Goal: Check status: Check status

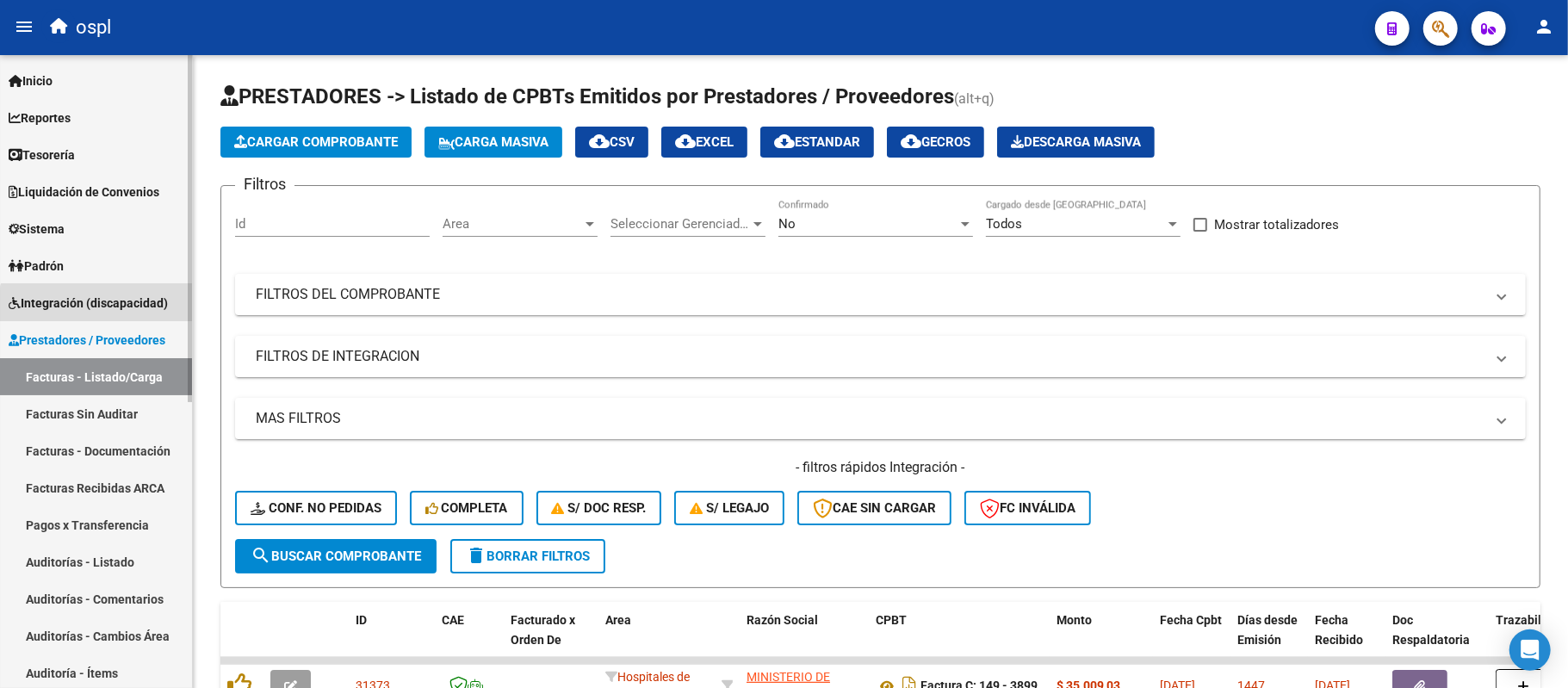
click at [102, 312] on link "Integración (discapacidad)" at bounding box center [96, 303] width 192 height 37
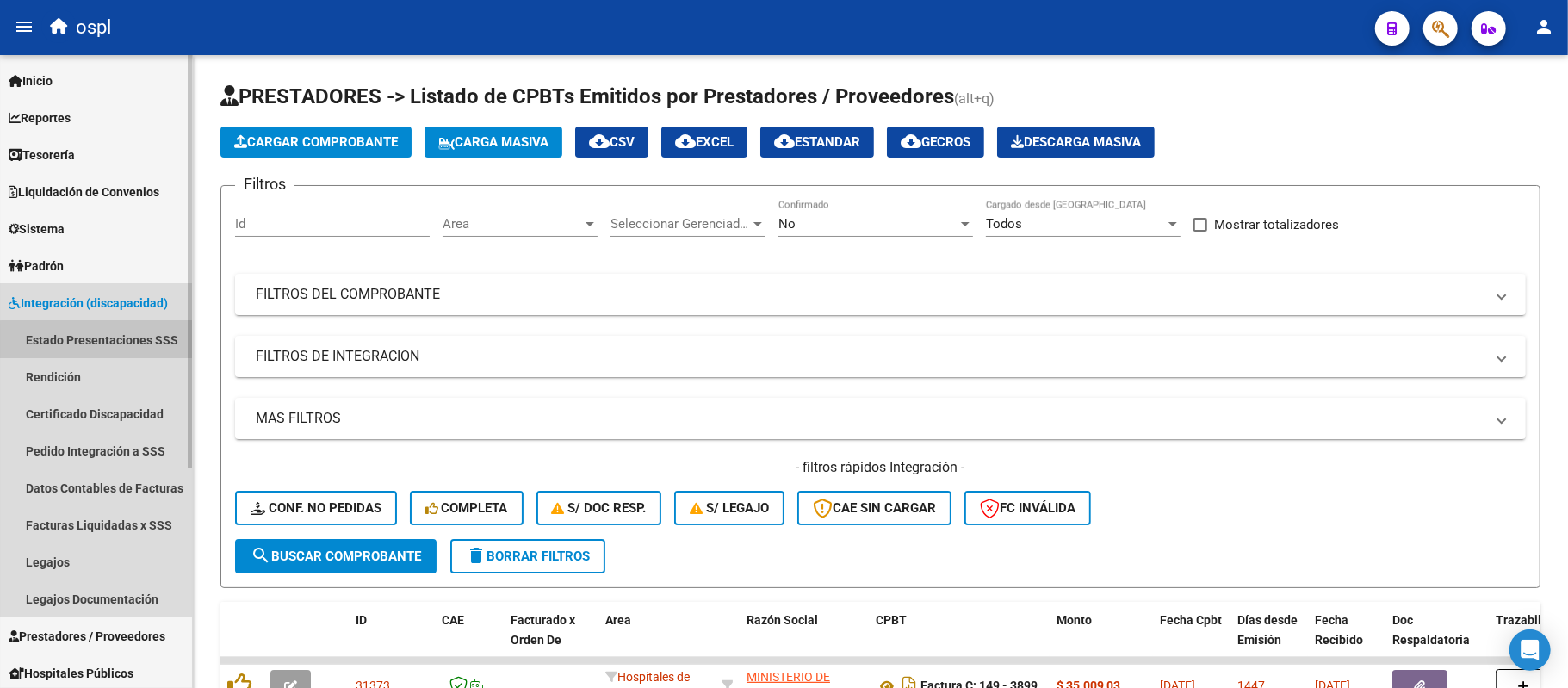
click at [111, 355] on link "Estado Presentaciones SSS" at bounding box center [96, 340] width 192 height 37
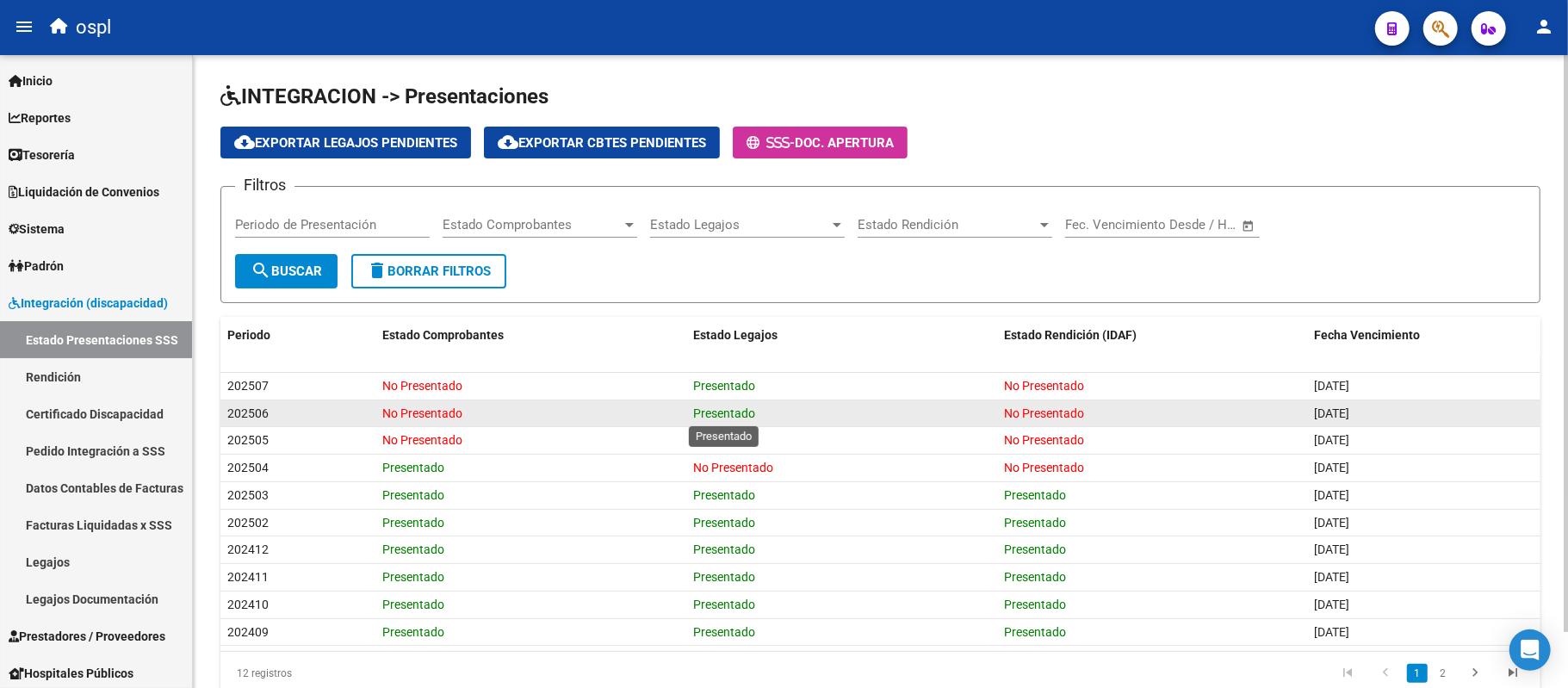
scroll to position [60, 0]
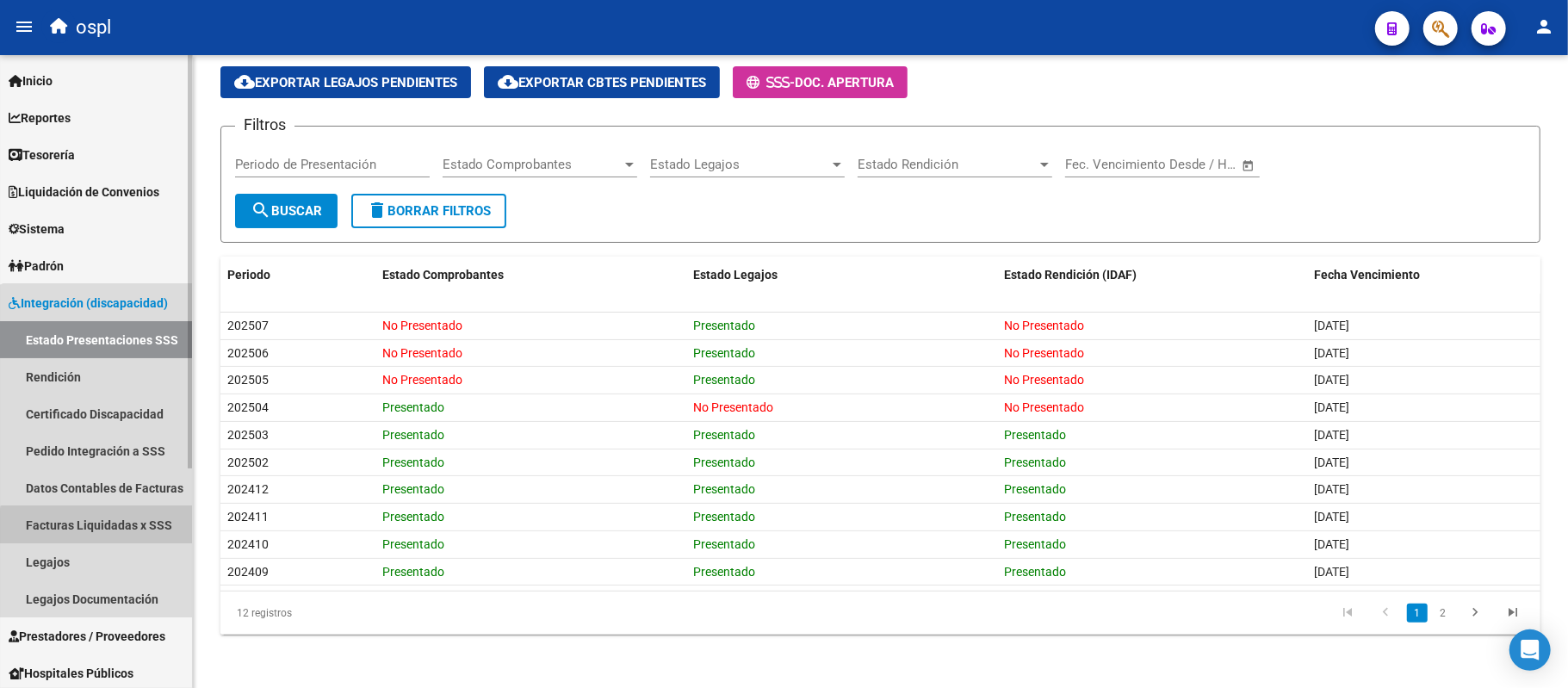
click at [99, 534] on link "Facturas Liquidadas x SSS" at bounding box center [96, 525] width 192 height 37
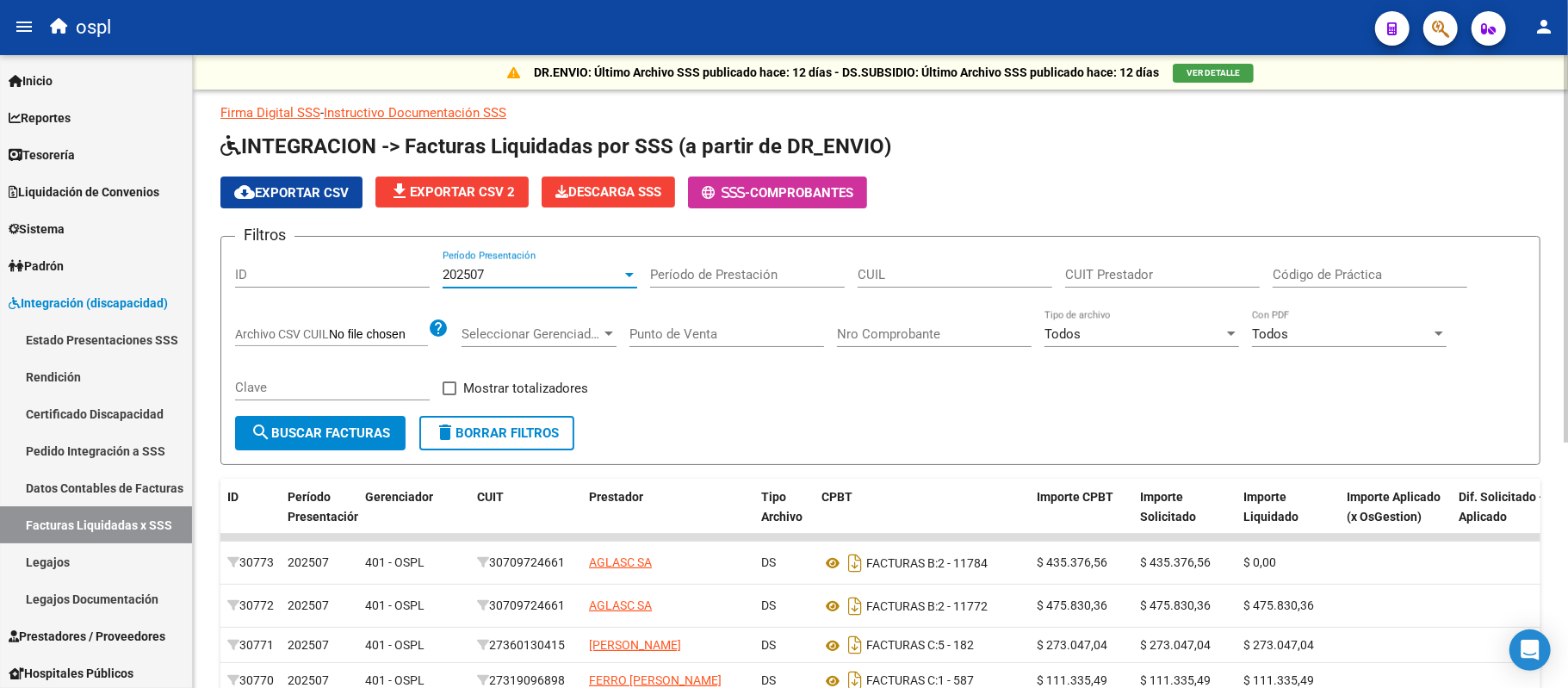
click at [597, 271] on div "202507" at bounding box center [532, 274] width 179 height 16
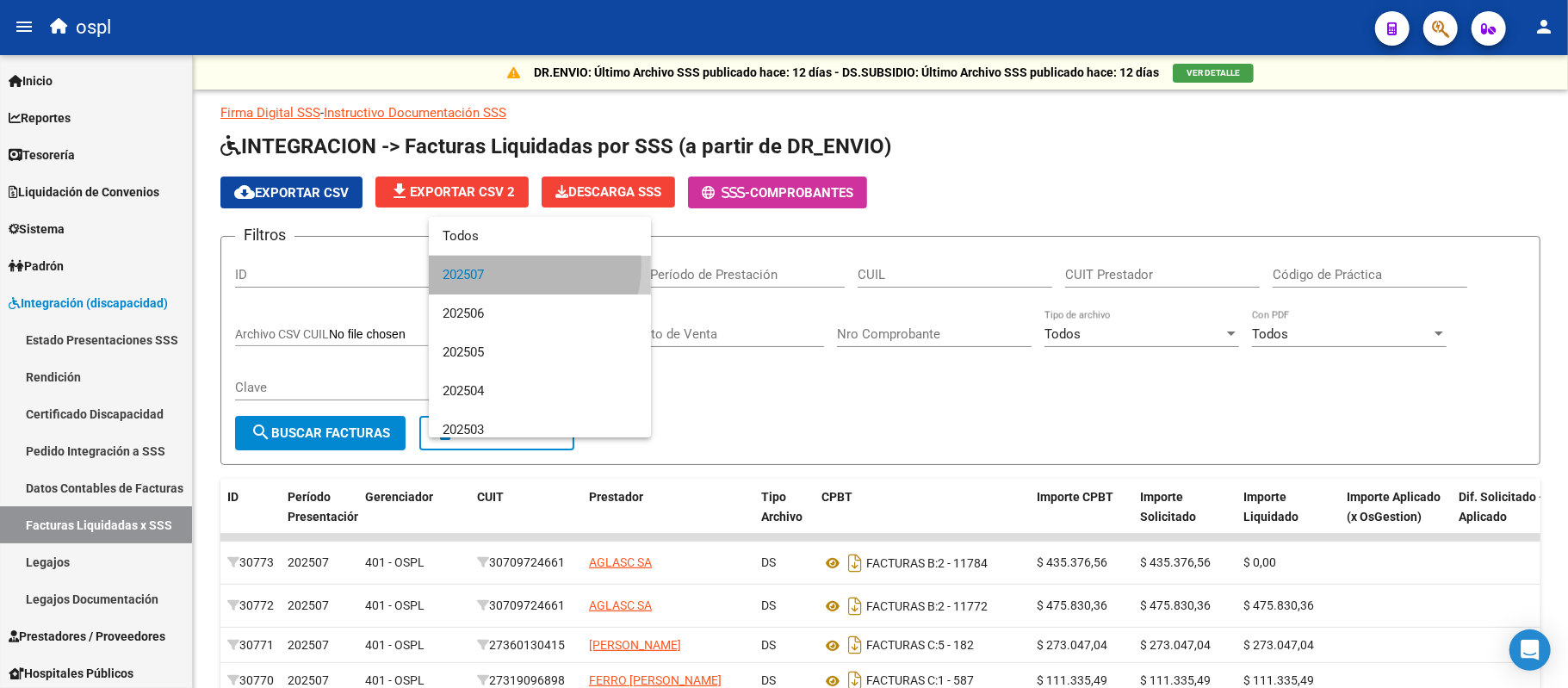
click at [511, 264] on span "202507" at bounding box center [539, 275] width 194 height 39
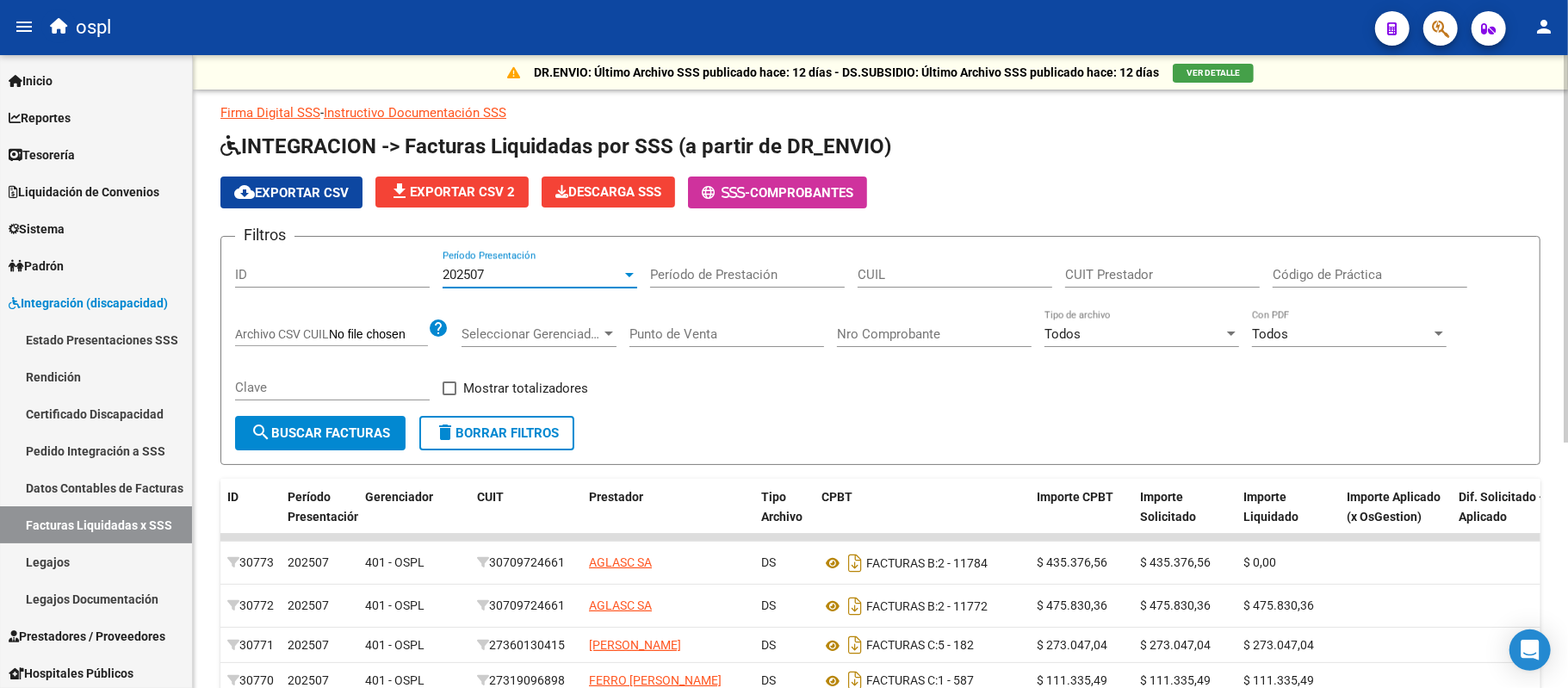
click at [582, 272] on div "202507" at bounding box center [532, 274] width 179 height 16
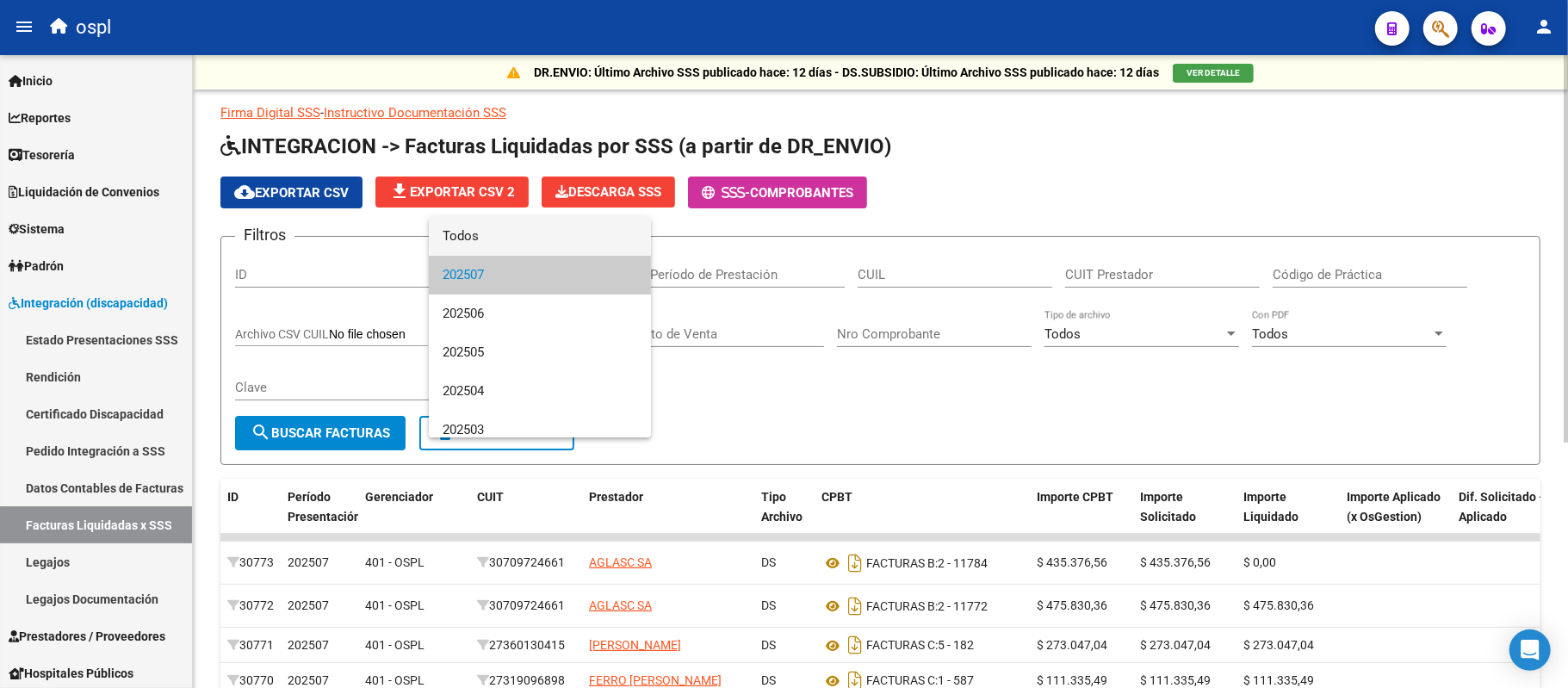
click at [520, 218] on span "Todos" at bounding box center [539, 236] width 194 height 39
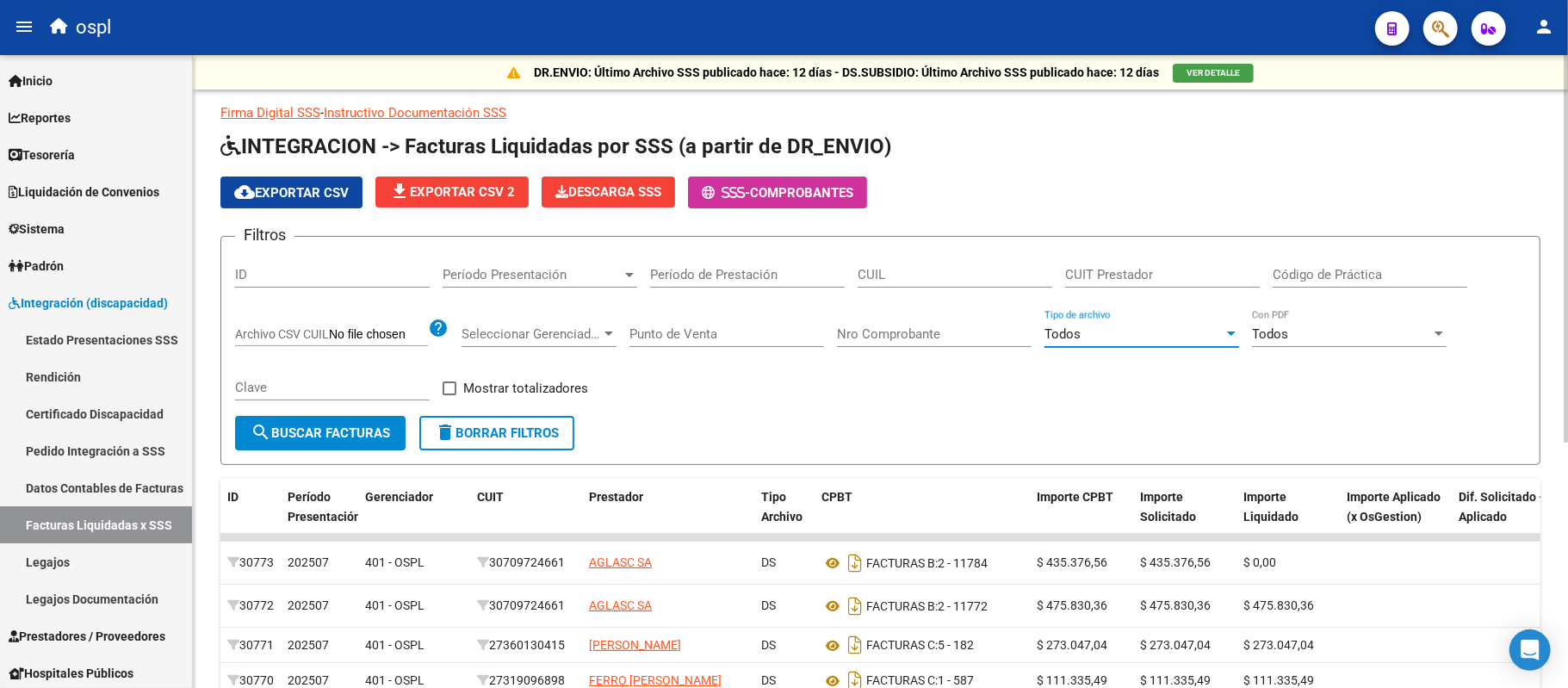
click at [1177, 339] on div "Todos" at bounding box center [1134, 334] width 179 height 16
click at [1177, 339] on span "Todos" at bounding box center [1142, 334] width 194 height 39
click at [349, 427] on span "search Buscar Facturas" at bounding box center [321, 433] width 139 height 16
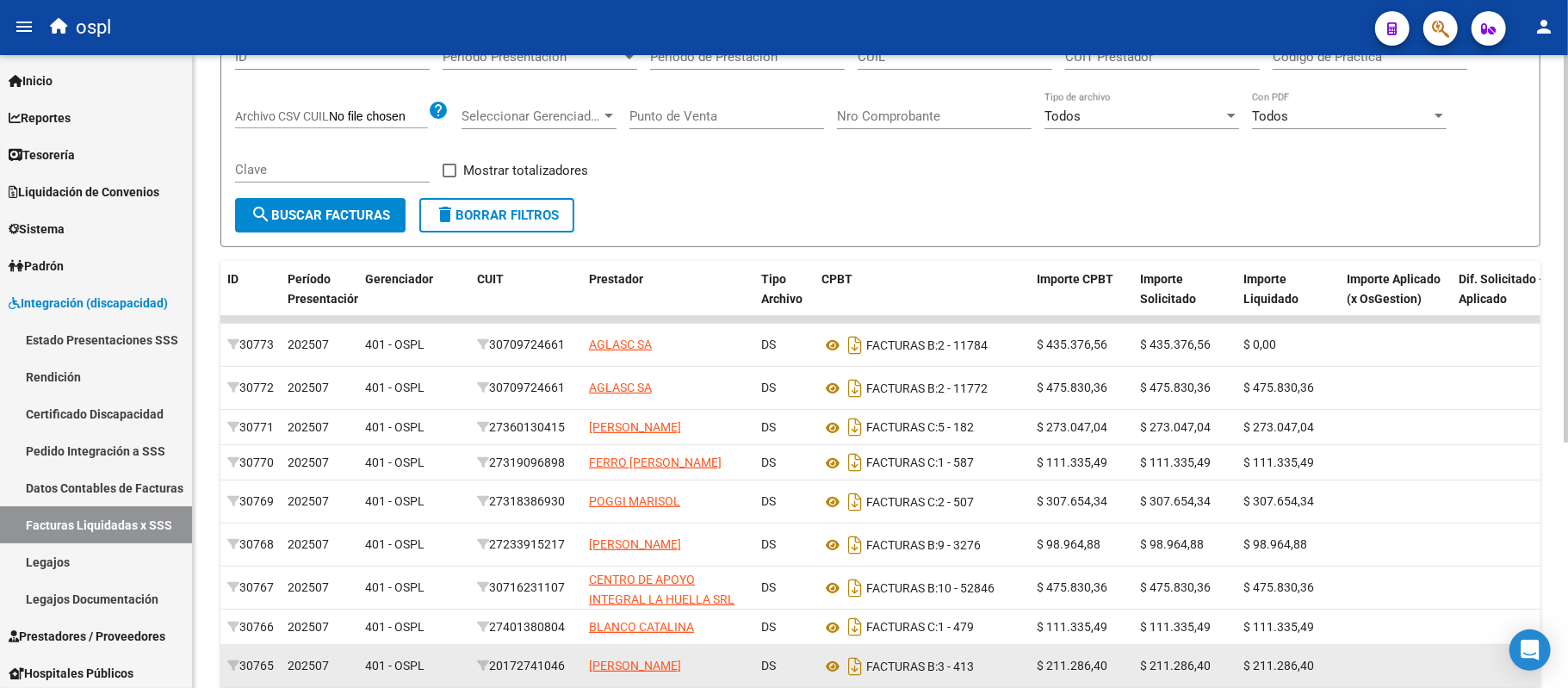
scroll to position [401, 0]
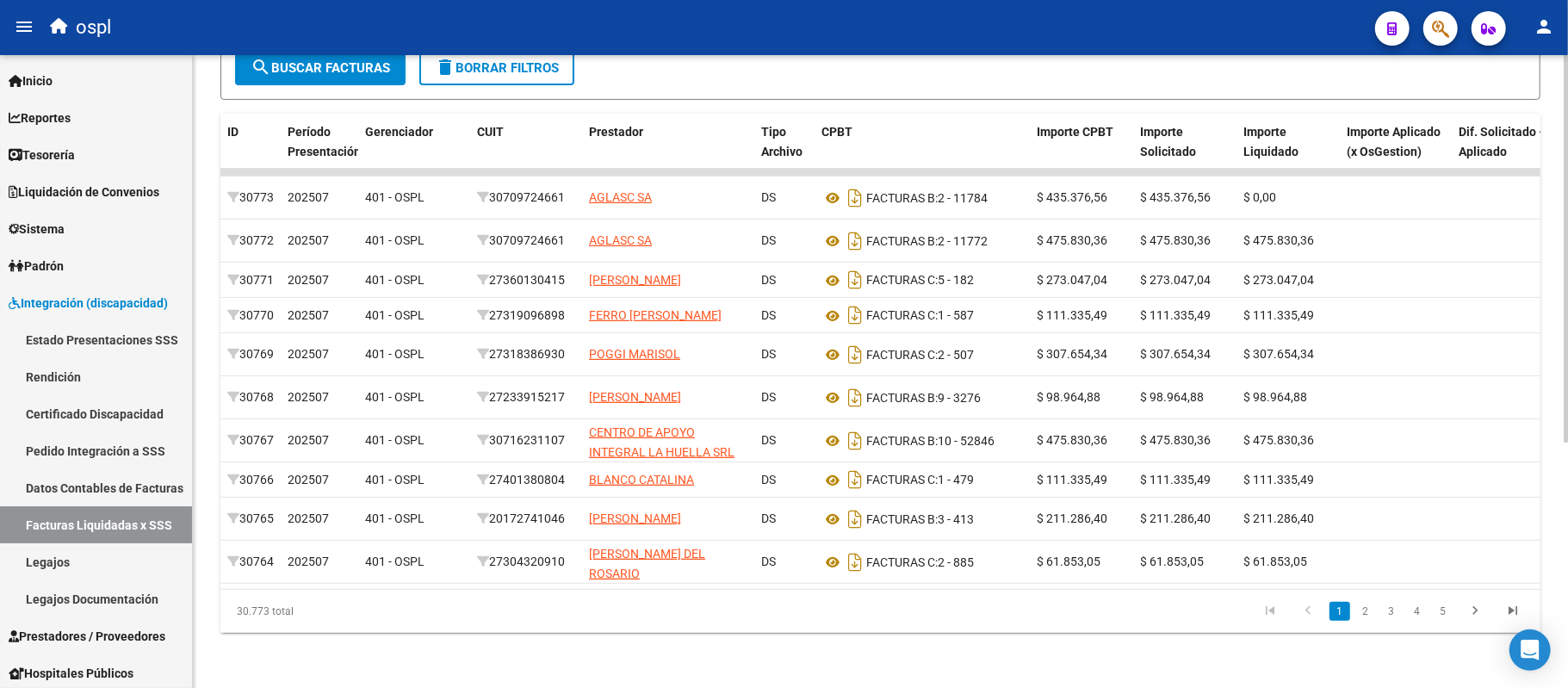
click at [1441, 599] on li "5" at bounding box center [1443, 611] width 26 height 29
click at [1431, 615] on li "5" at bounding box center [1443, 611] width 26 height 29
click at [1436, 614] on link "5" at bounding box center [1443, 612] width 20 height 19
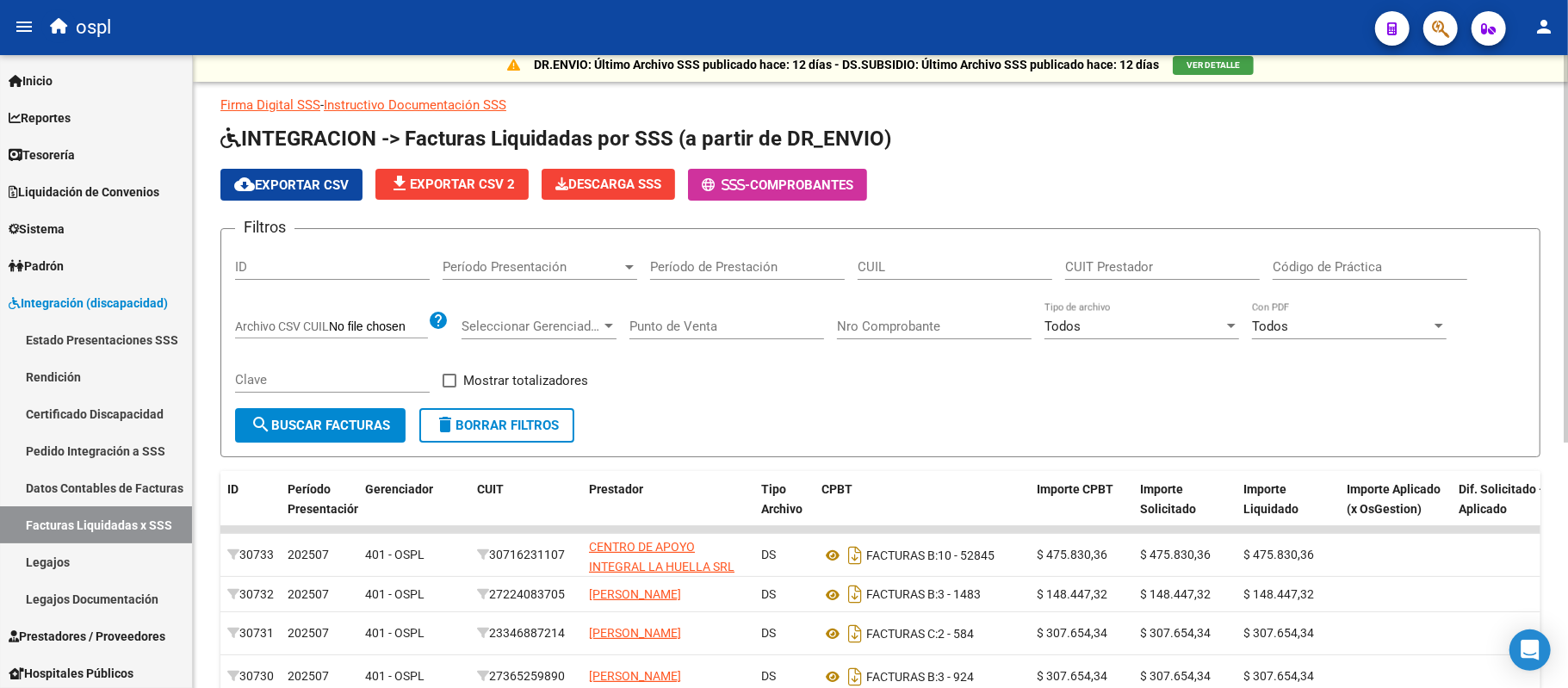
scroll to position [0, 0]
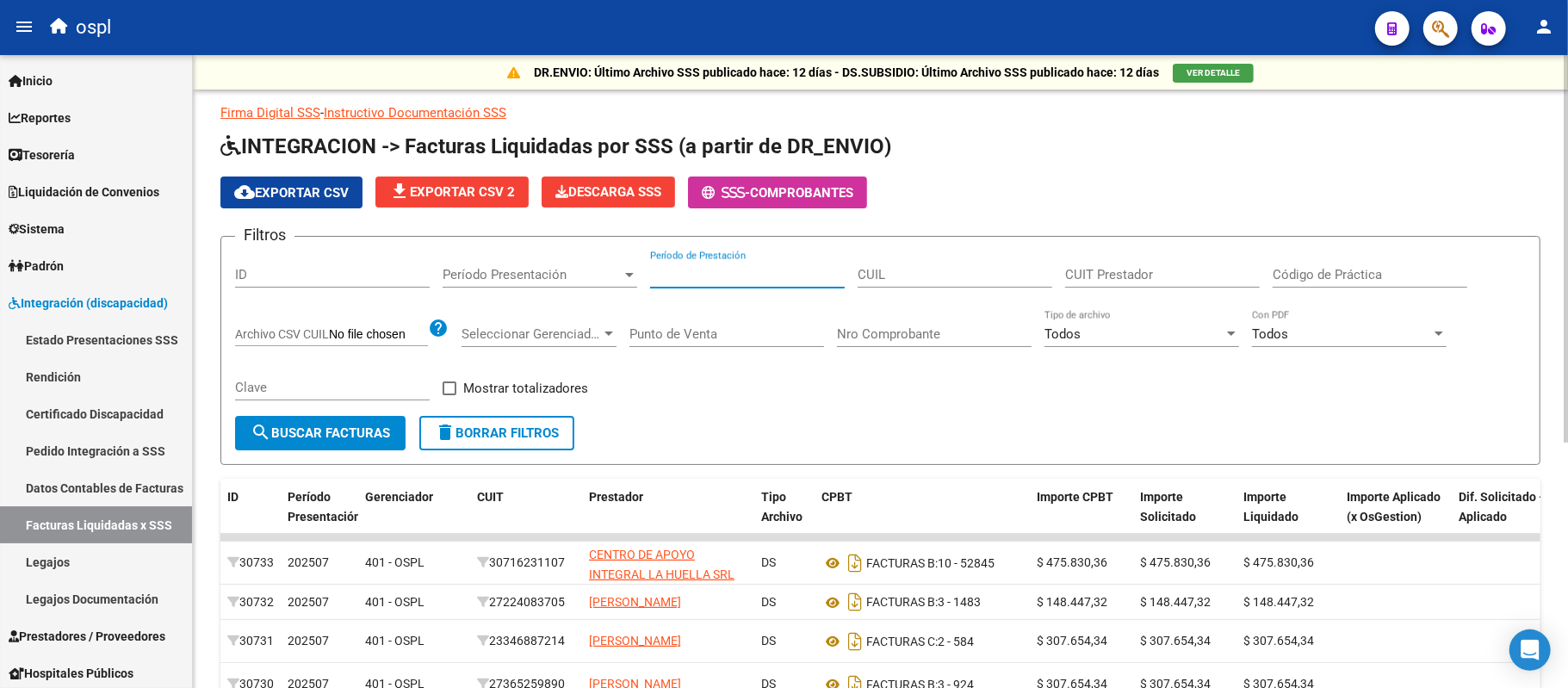
click at [754, 280] on input "Período de Prestación" at bounding box center [746, 274] width 194 height 16
click at [579, 272] on span "Período Presentación" at bounding box center [532, 274] width 179 height 16
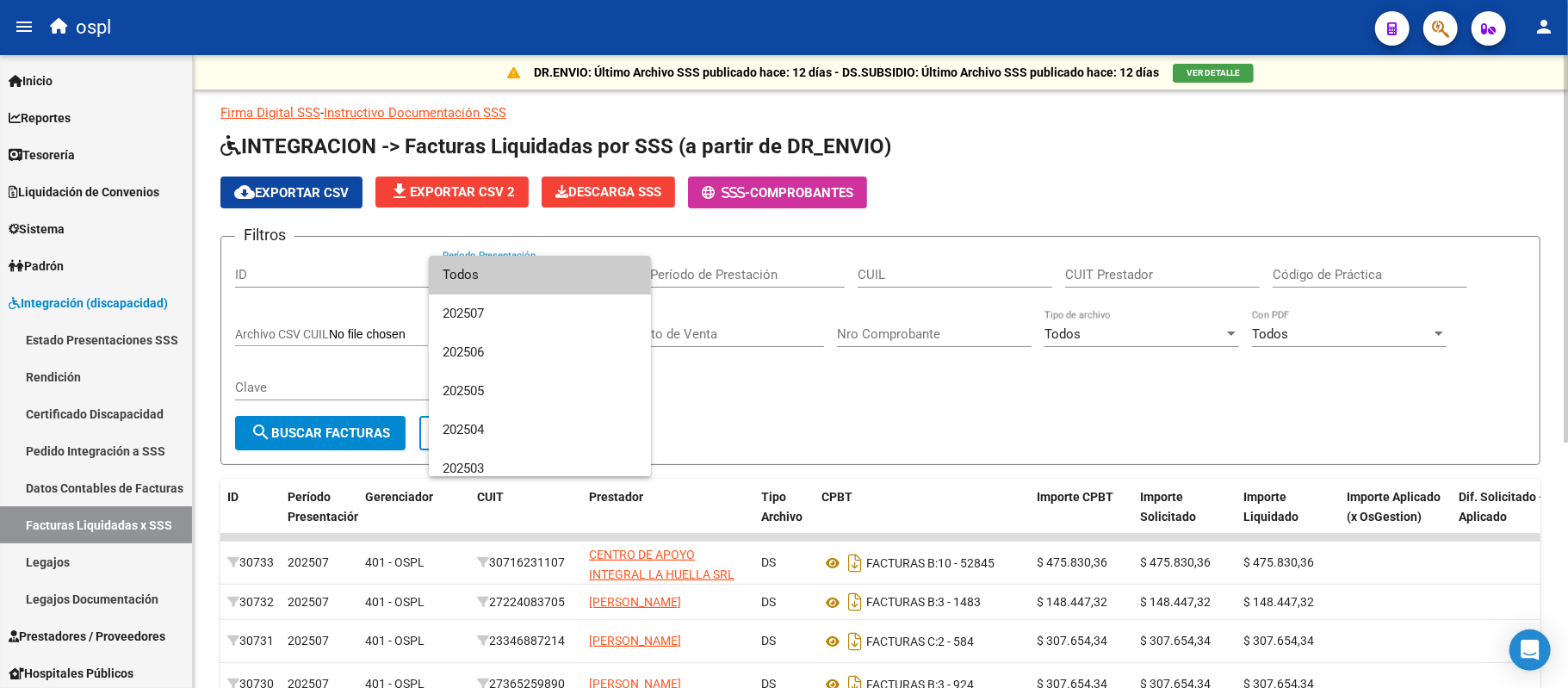
click at [579, 272] on span "Todos" at bounding box center [539, 275] width 194 height 39
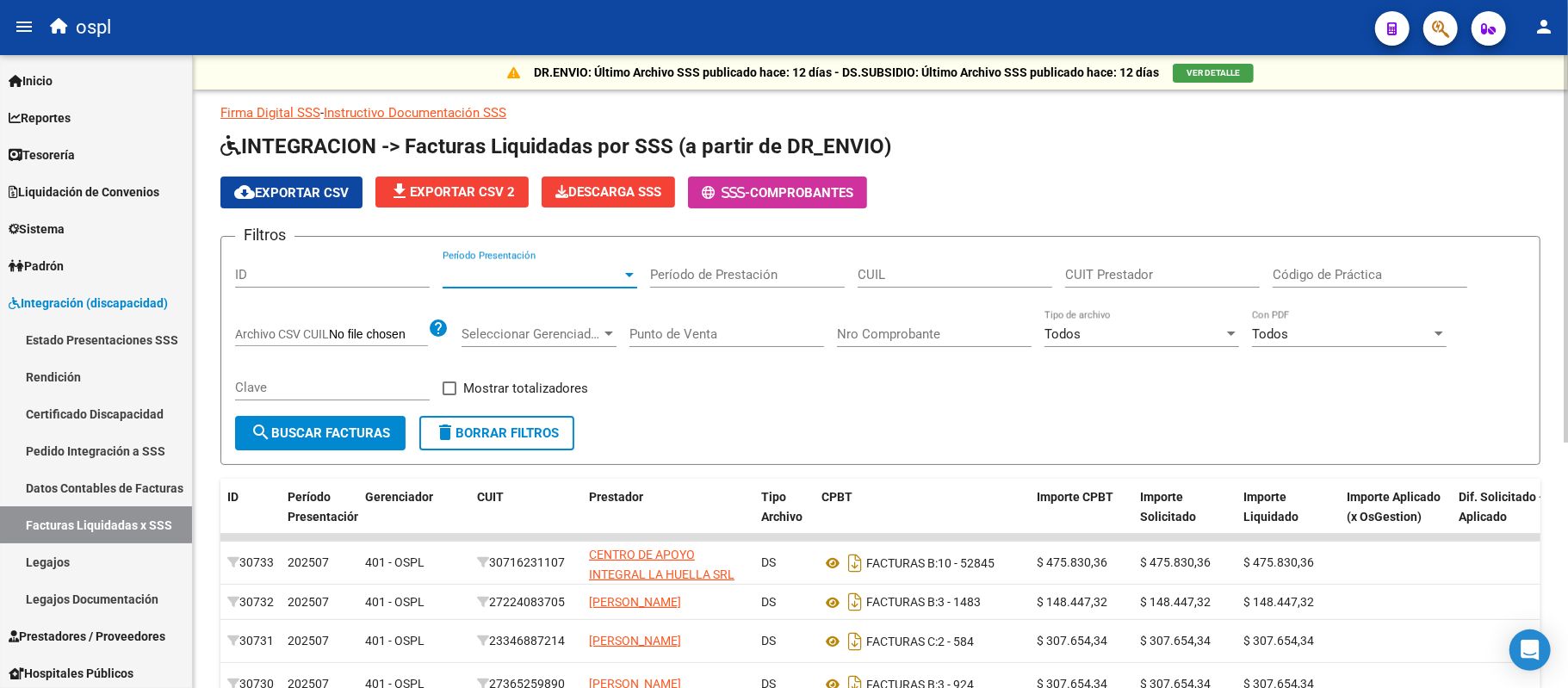
click at [626, 275] on div at bounding box center [629, 275] width 8 height 5
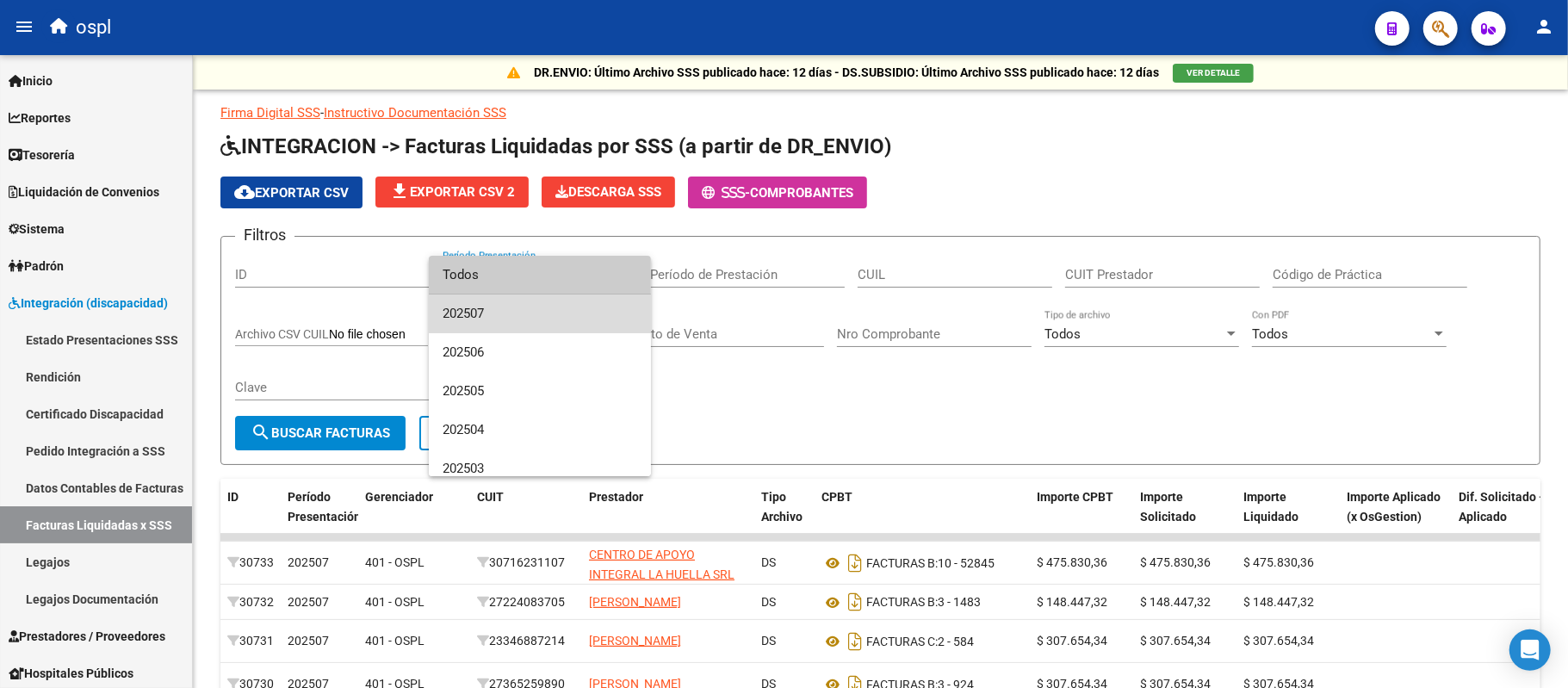
click at [603, 322] on span "202507" at bounding box center [539, 314] width 194 height 39
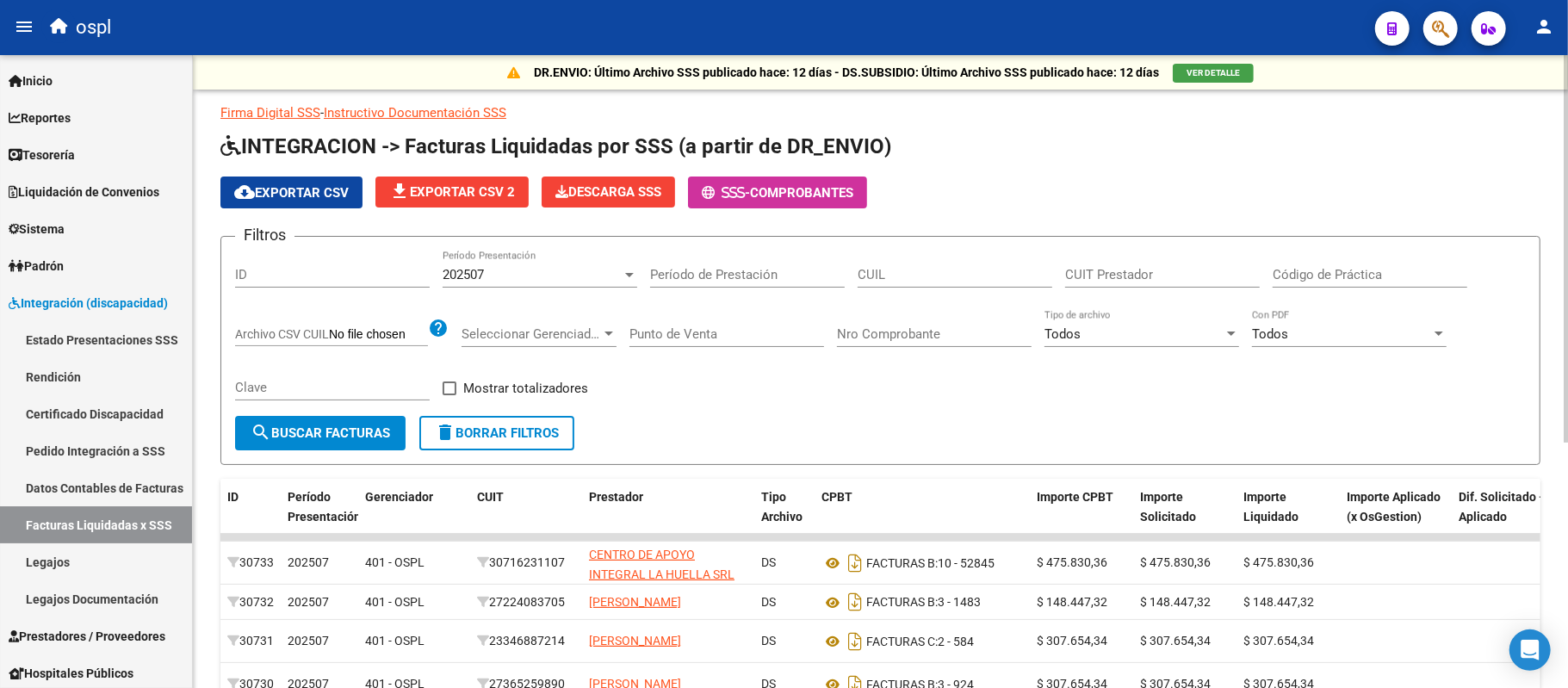
drag, startPoint x: 679, startPoint y: 442, endPoint x: 668, endPoint y: 443, distance: 11.0
click at [679, 442] on form "Filtros ID 202507 Período Presentación Período de Prestación CUIL CUIT Prestado…" at bounding box center [880, 351] width 1320 height 229
click at [384, 440] on button "search Buscar Facturas" at bounding box center [320, 432] width 170 height 34
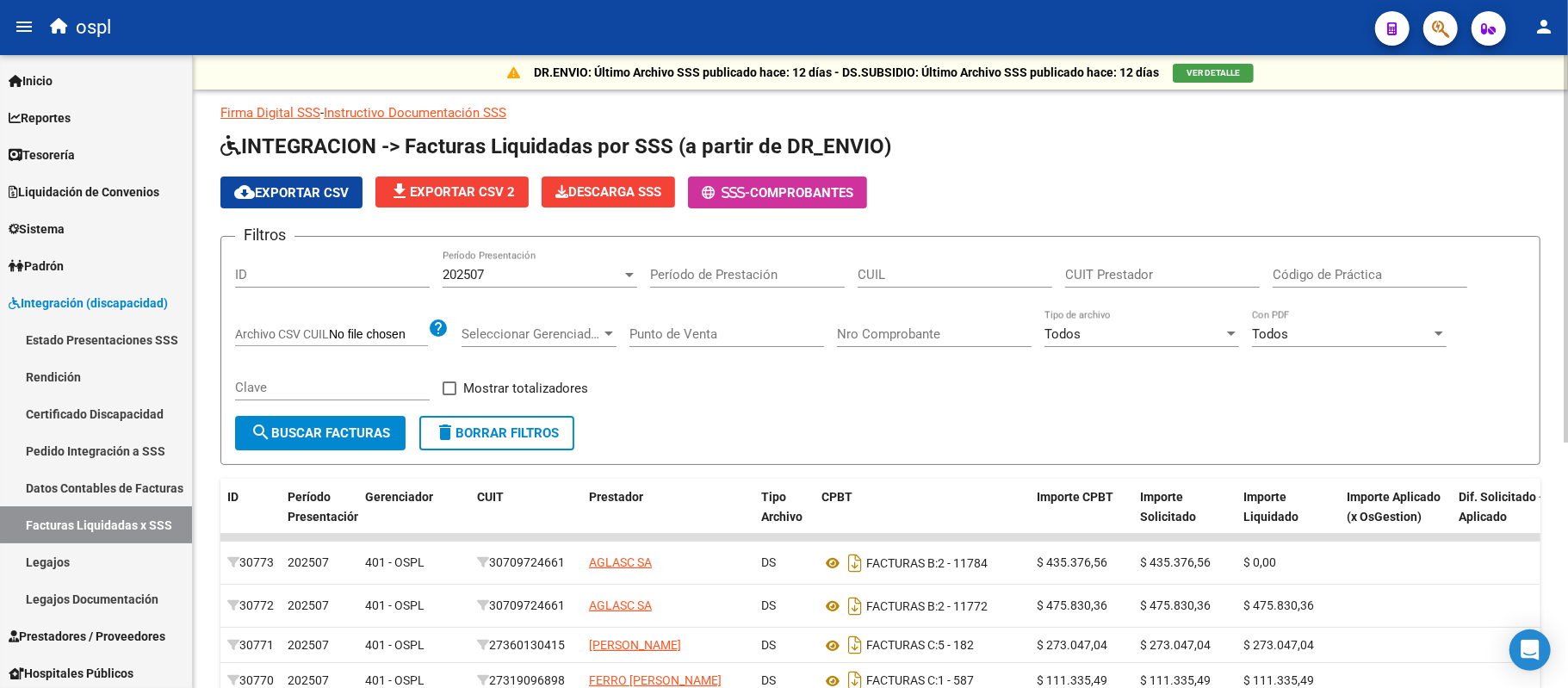
click at [534, 330] on span "Seleccionar Gerenciador" at bounding box center [532, 334] width 139 height 16
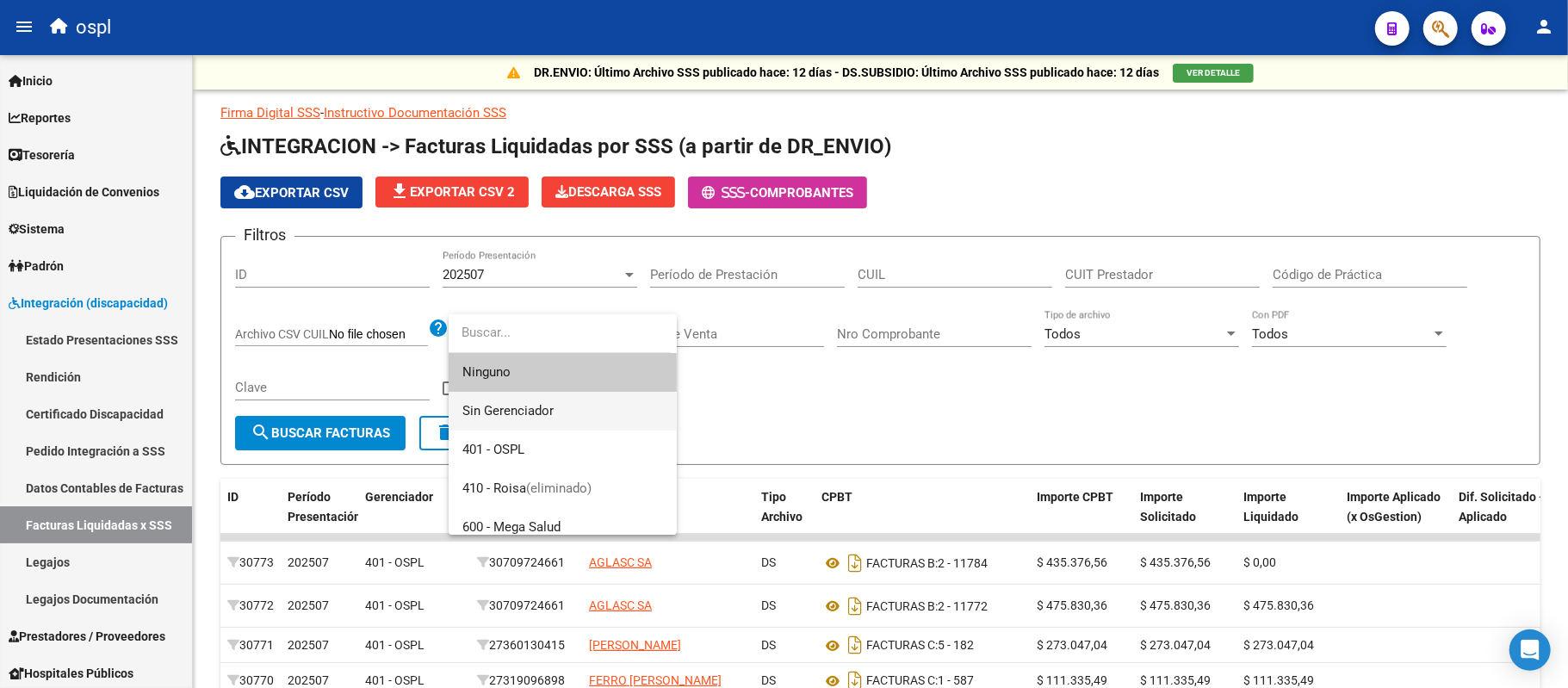
scroll to position [89, 0]
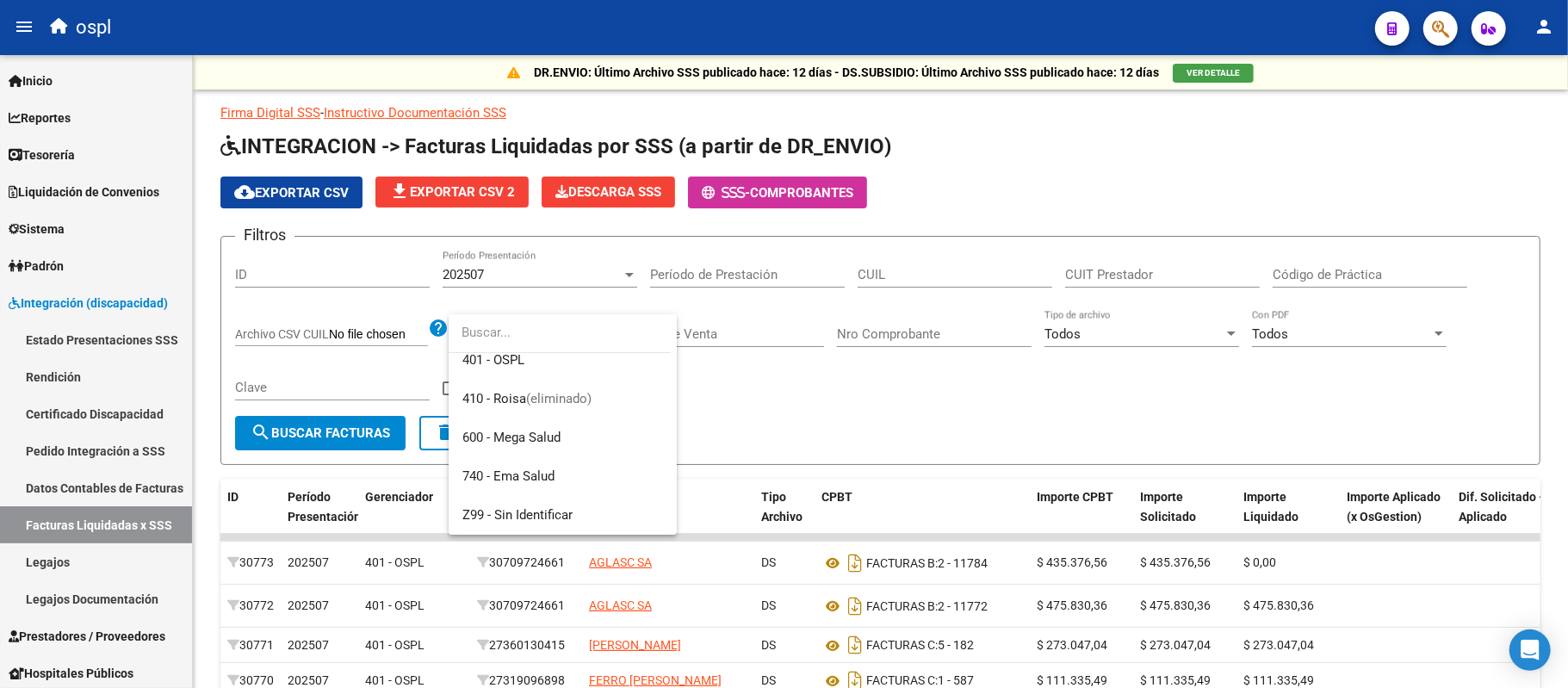
click at [849, 395] on div at bounding box center [784, 344] width 1568 height 688
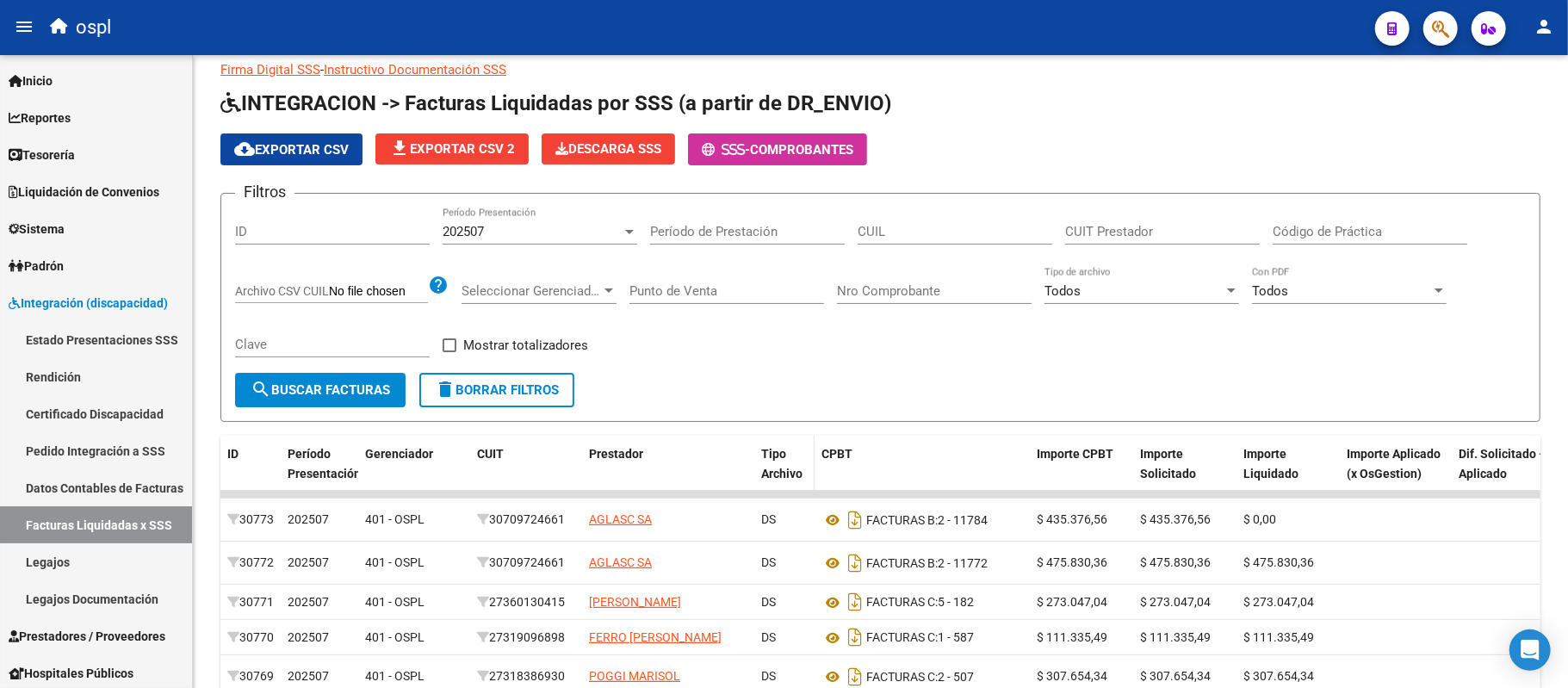
scroll to position [86, 0]
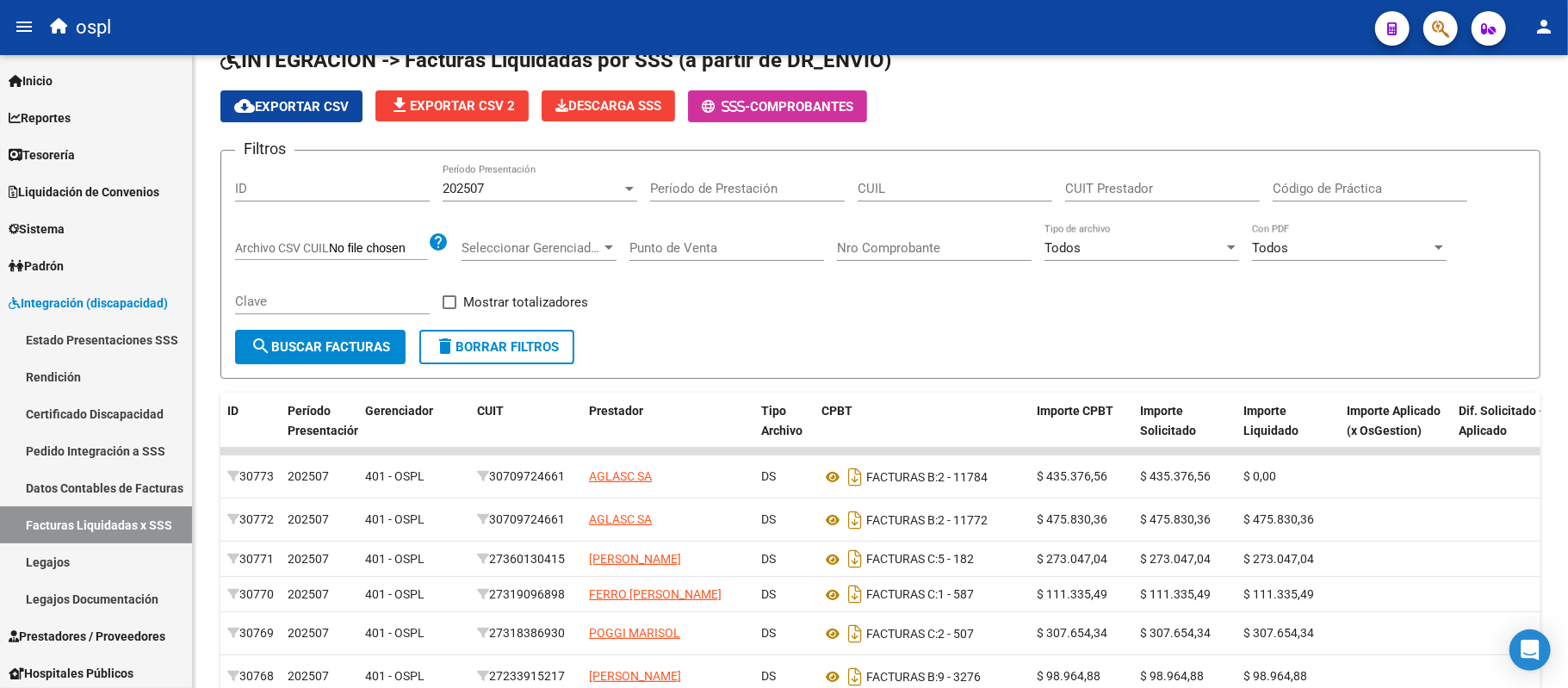
click at [282, 326] on div "Clave" at bounding box center [332, 303] width 194 height 53
click at [270, 331] on button "search Buscar Facturas" at bounding box center [320, 347] width 170 height 34
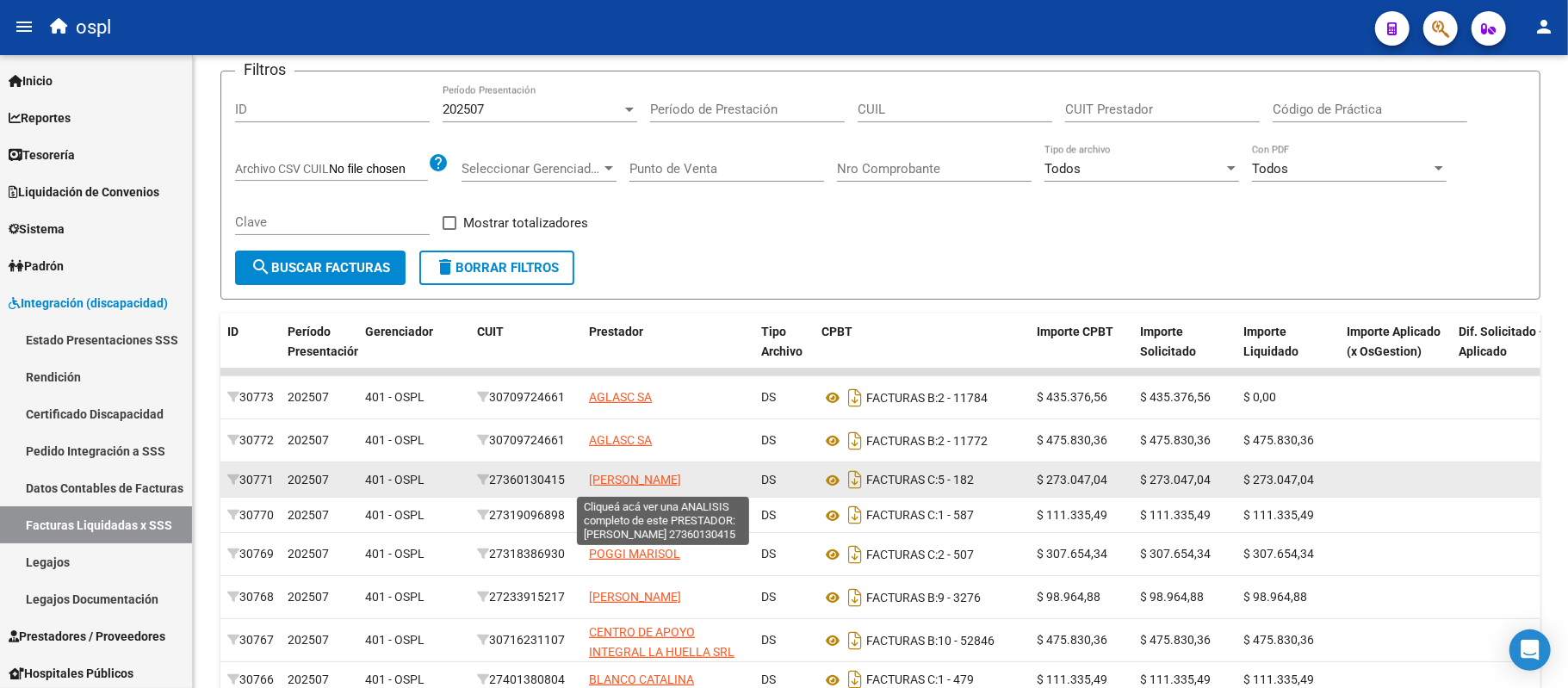
scroll to position [172, 0]
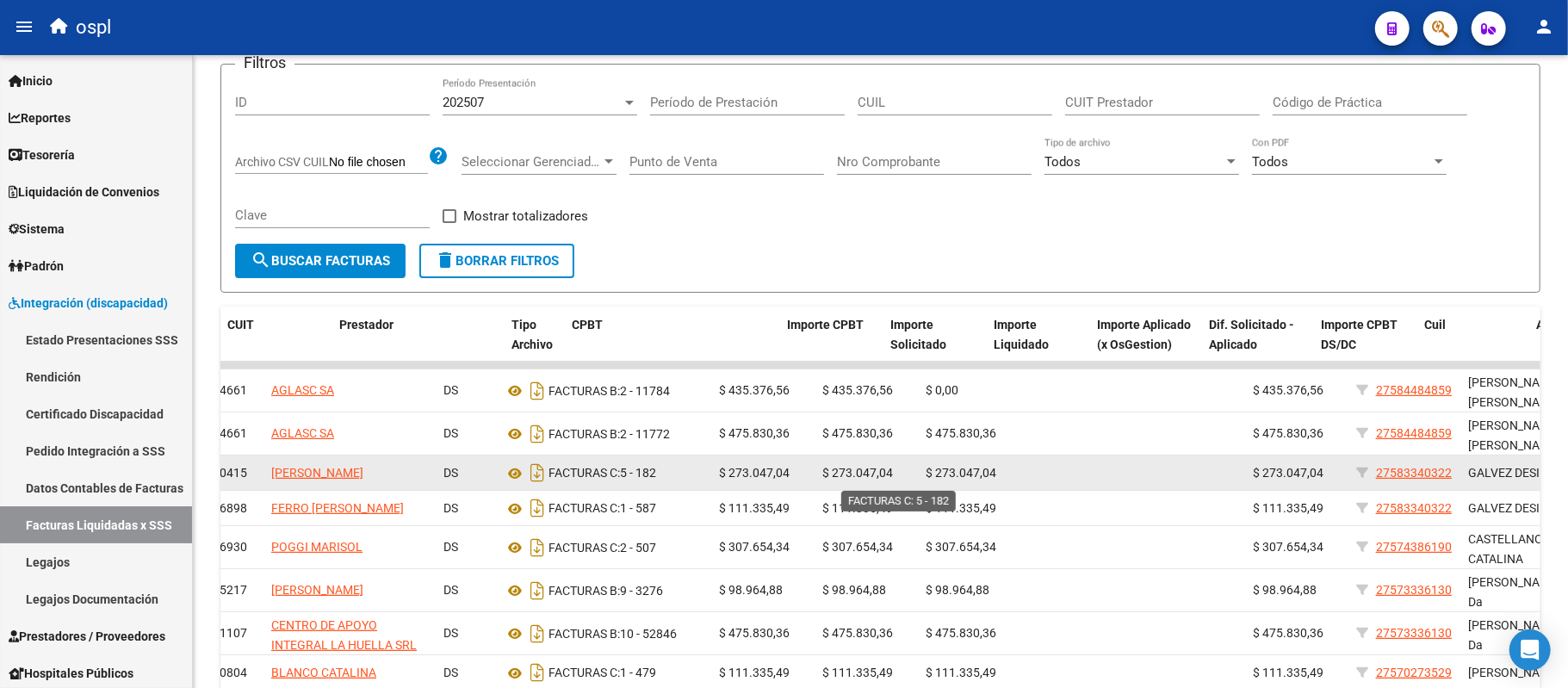
drag, startPoint x: 766, startPoint y: 463, endPoint x: 879, endPoint y: 472, distance: 113.4
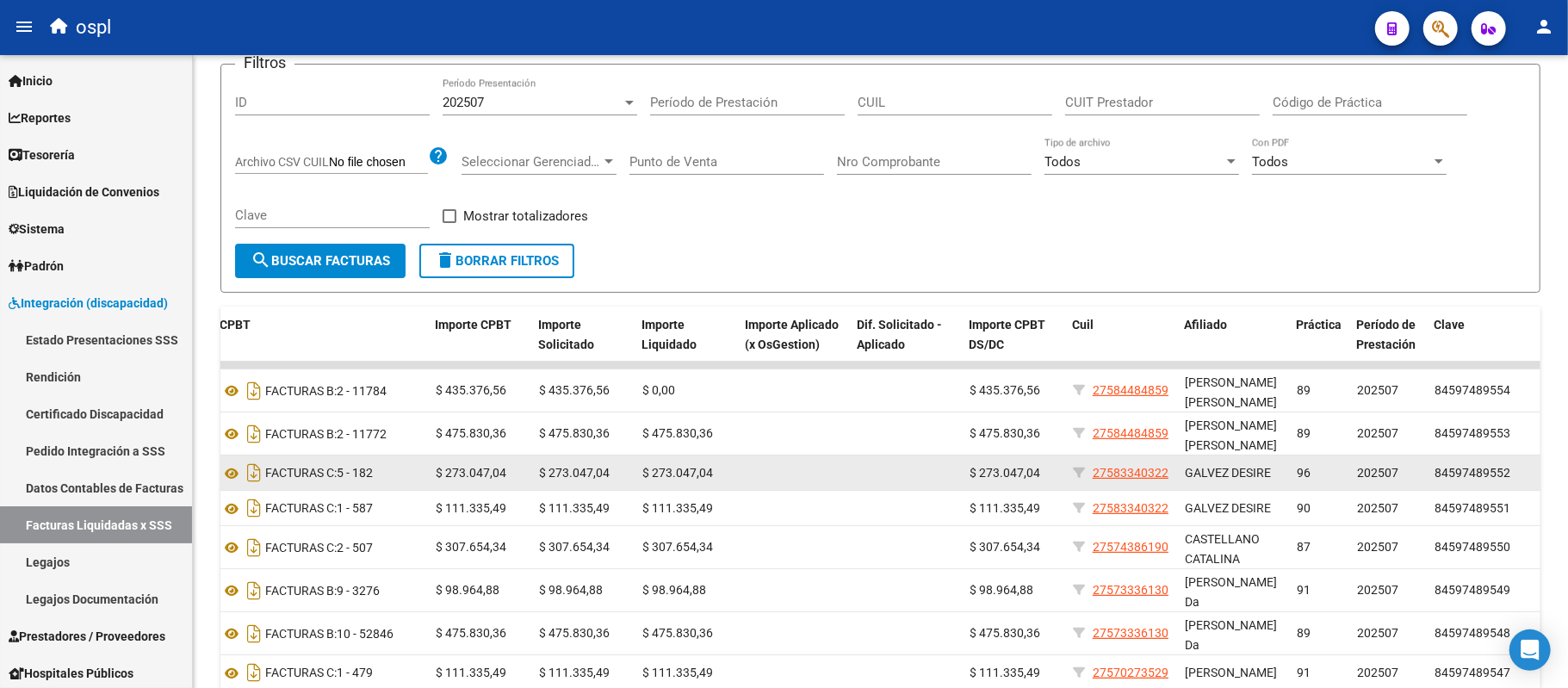
scroll to position [0, 617]
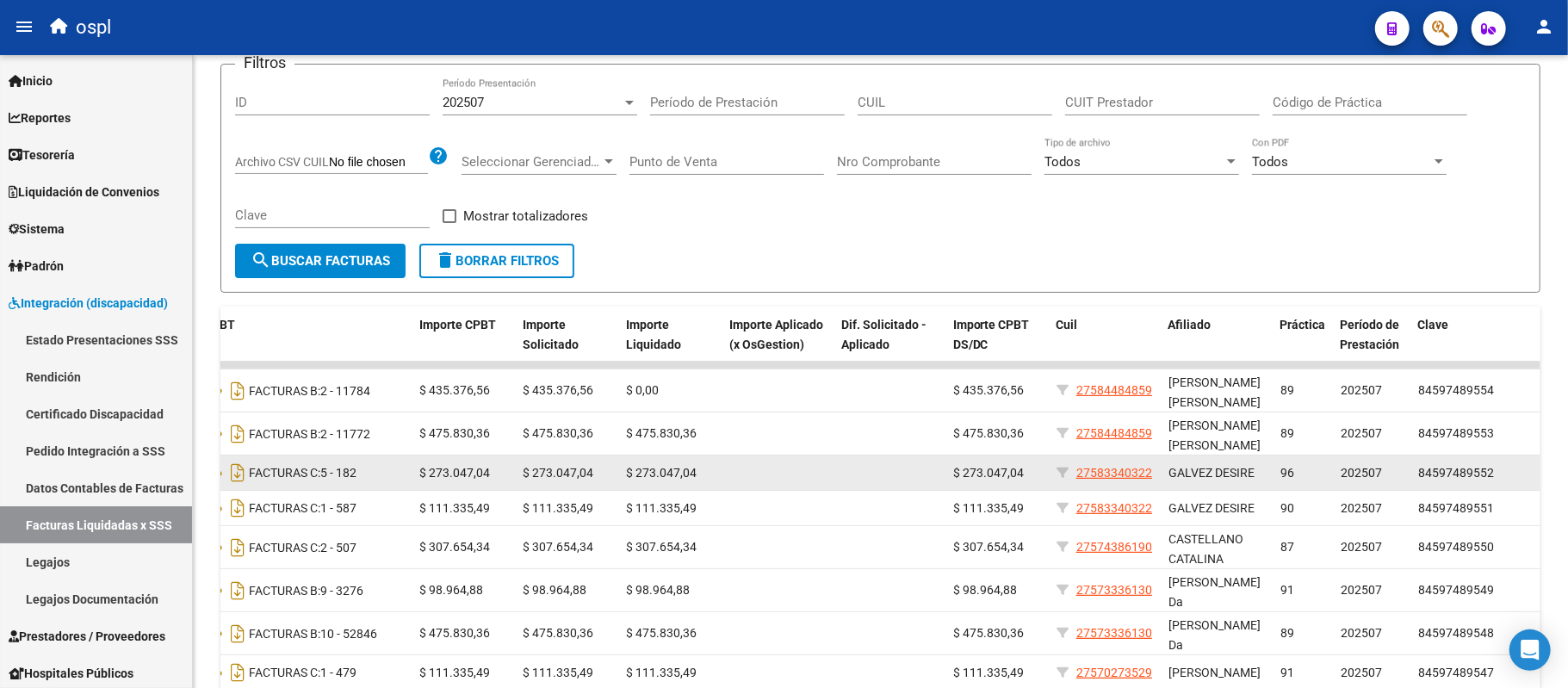
drag, startPoint x: 834, startPoint y: 470, endPoint x: 982, endPoint y: 457, distance: 148.6
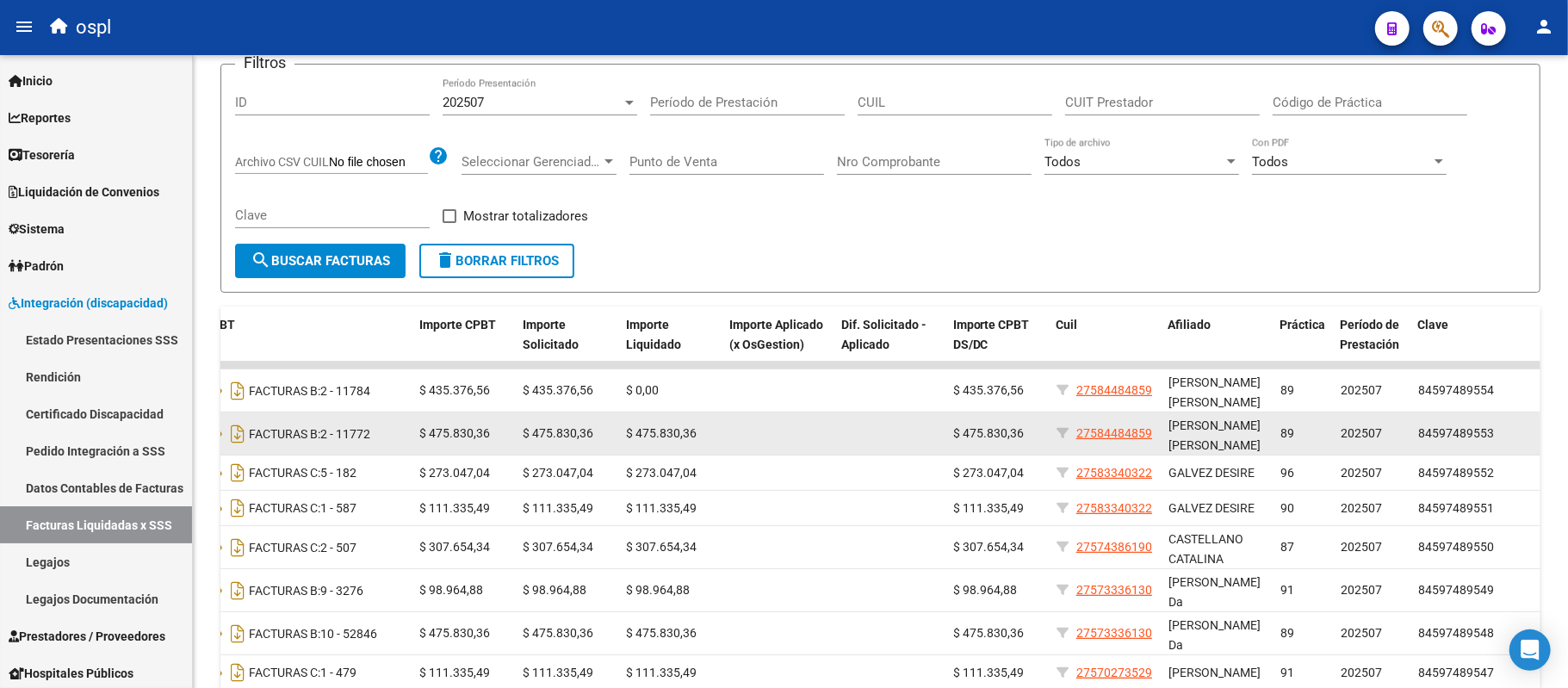
click at [1264, 435] on div "[PERSON_NAME] [PERSON_NAME]" at bounding box center [1218, 433] width 99 height 36
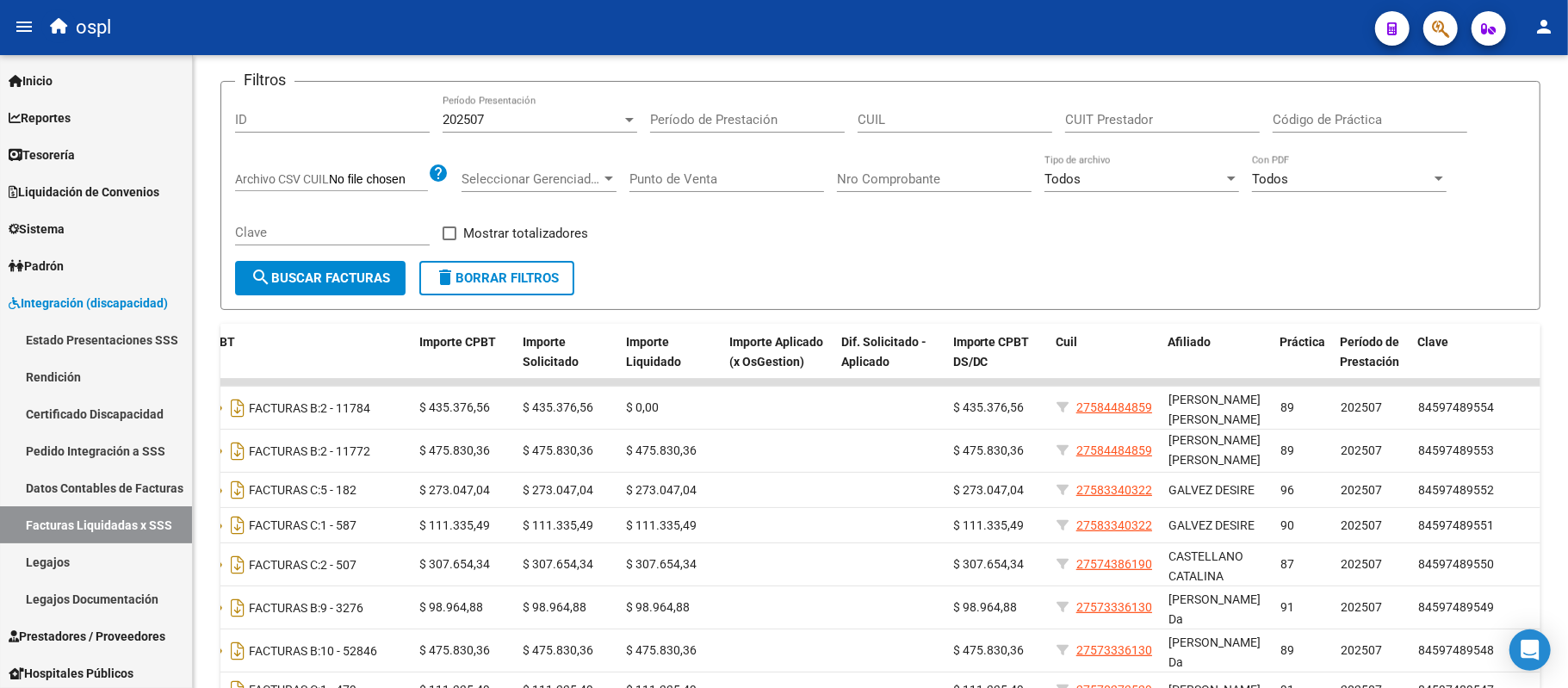
scroll to position [56, 0]
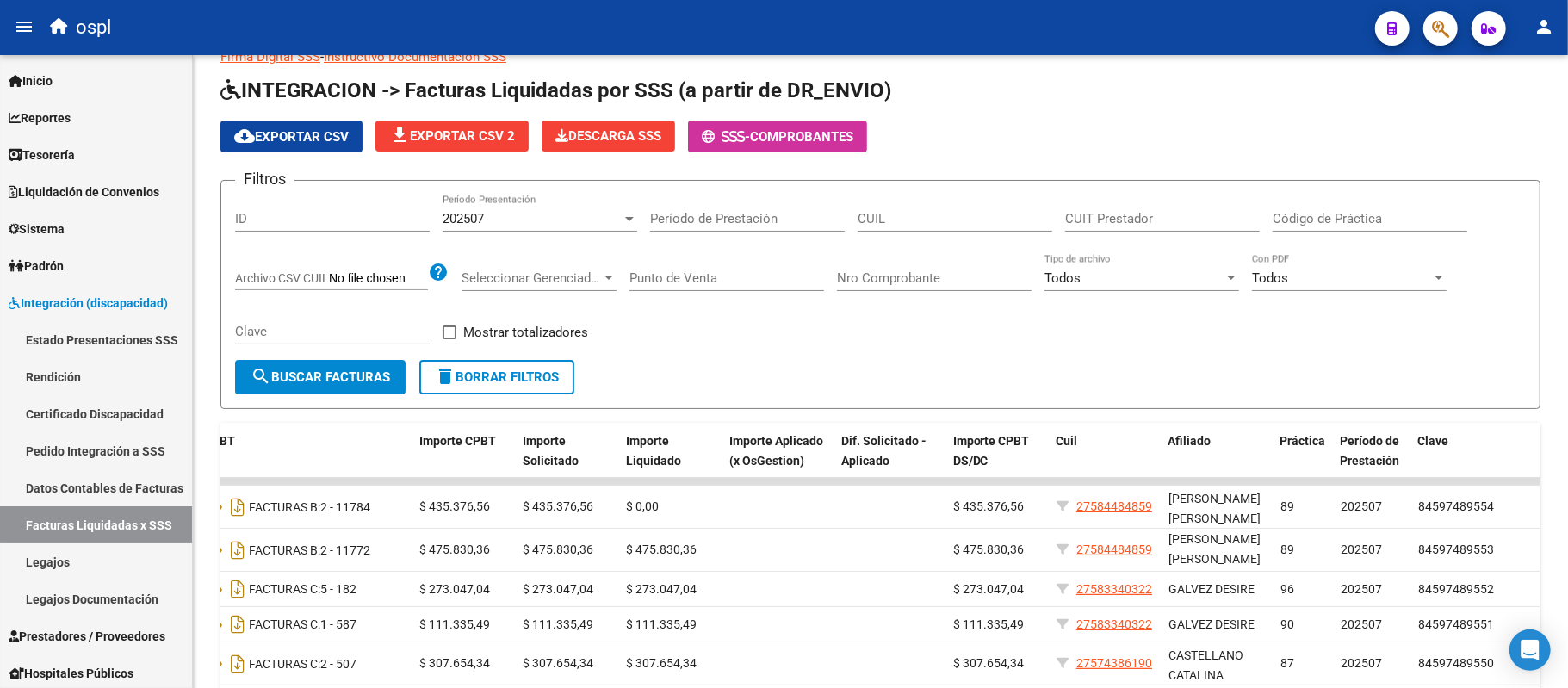
click at [779, 206] on div "Período de Prestación" at bounding box center [746, 213] width 194 height 37
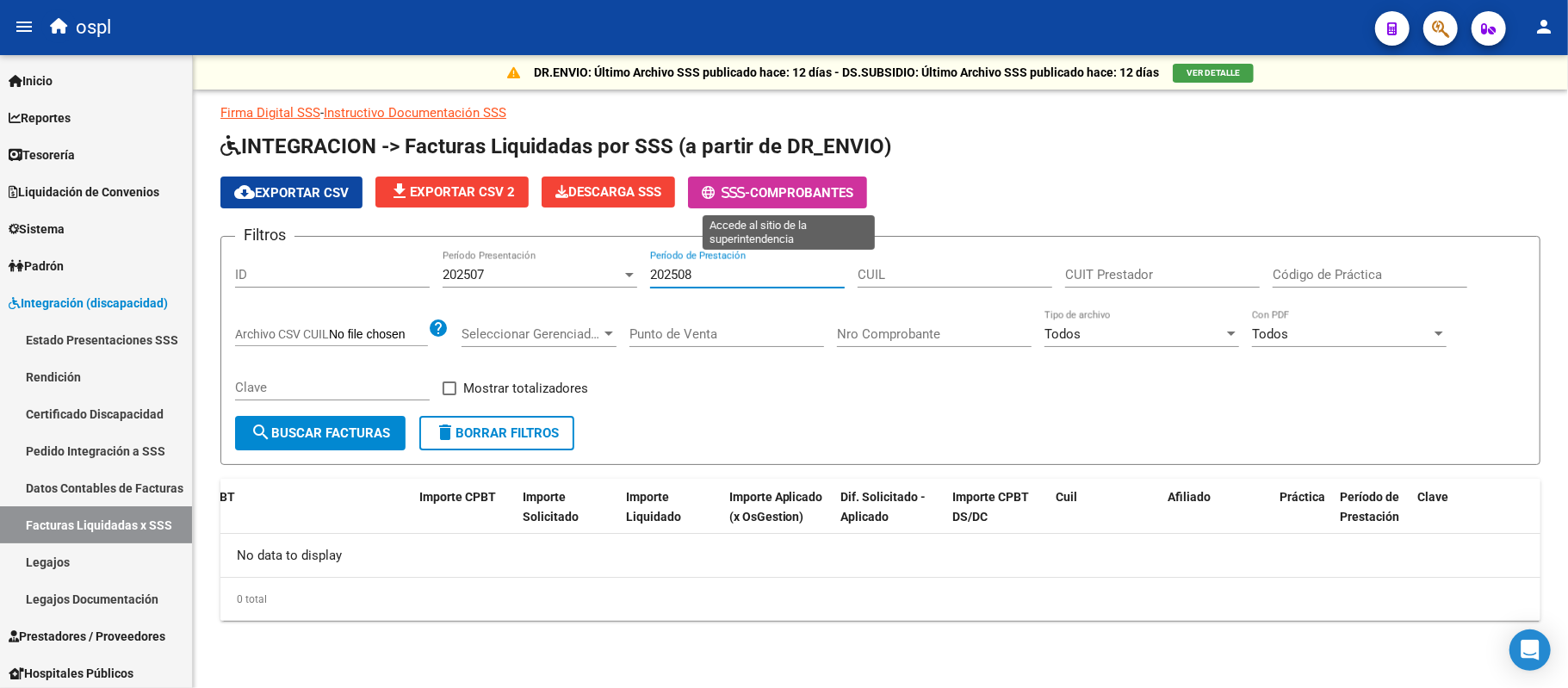
scroll to position [0, 0]
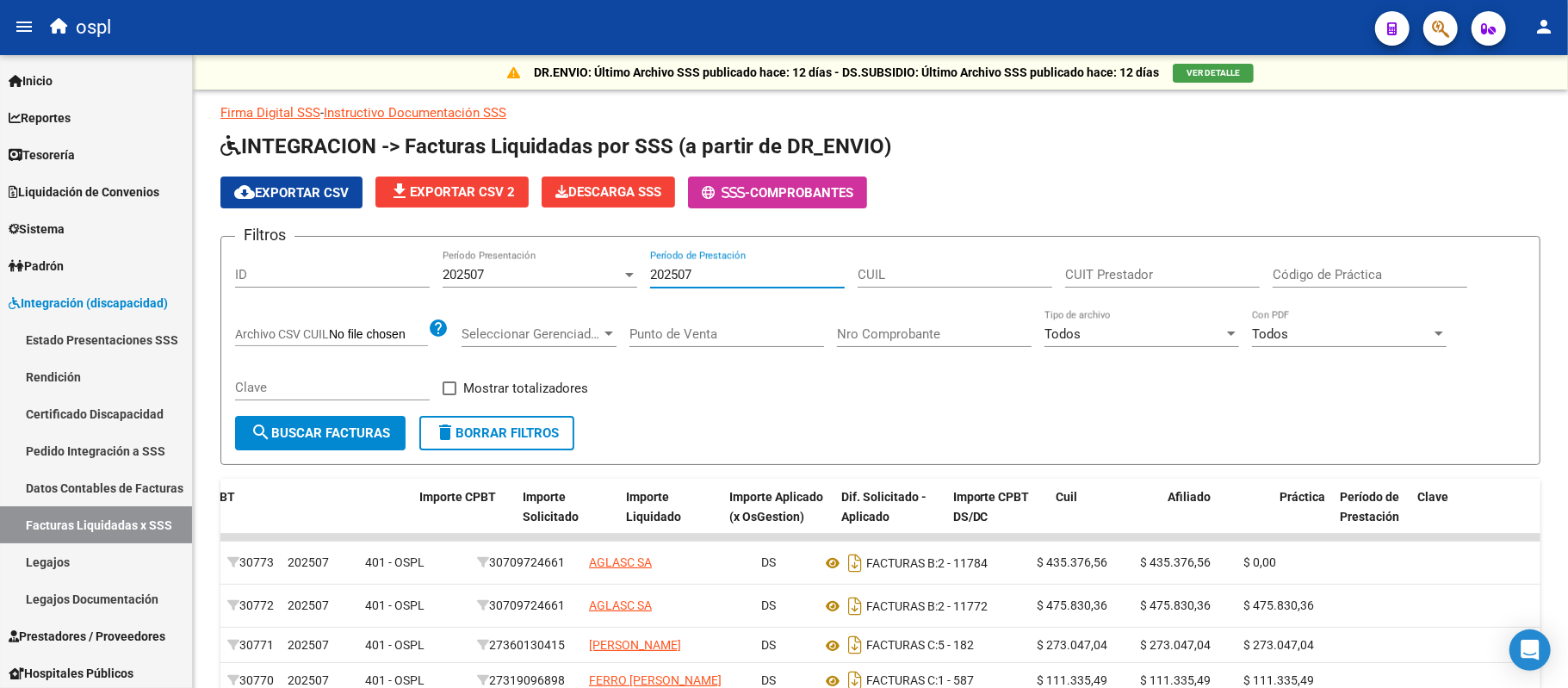
type input "202507"
click at [303, 199] on span "cloud_download Exportar CSV" at bounding box center [291, 192] width 114 height 16
